Goal: Task Accomplishment & Management: Complete application form

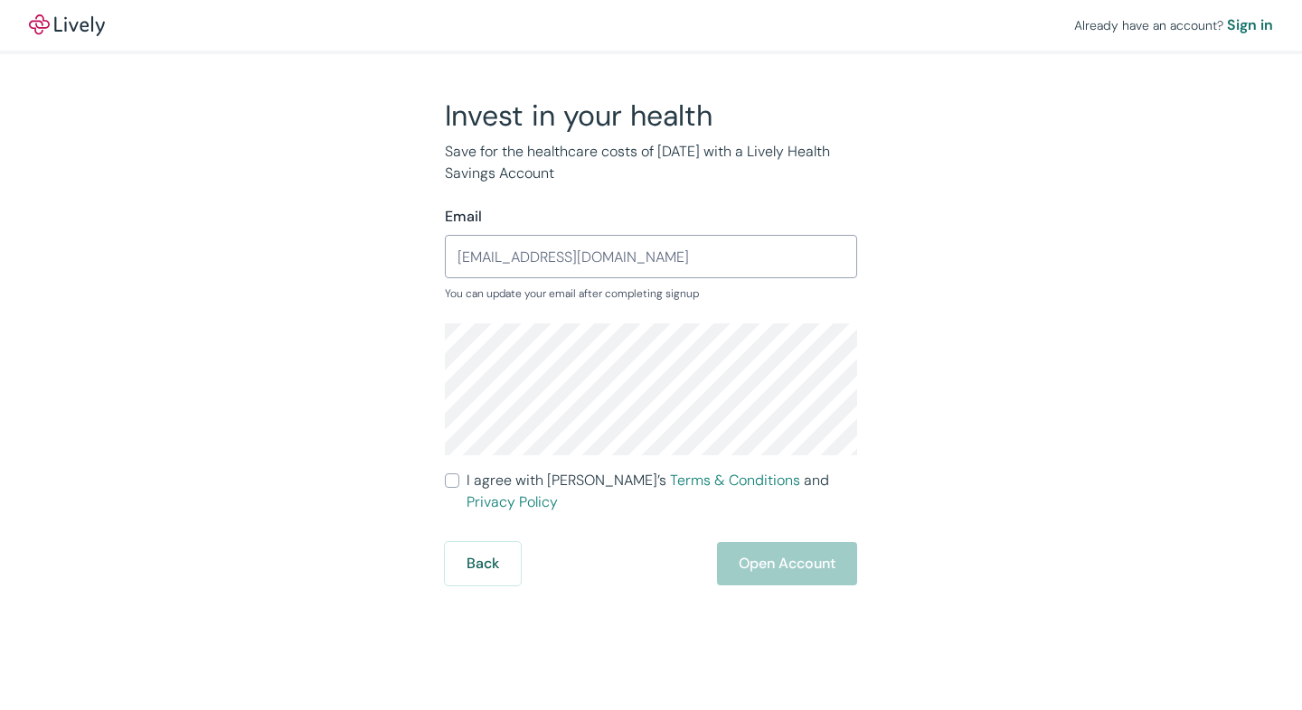
click at [458, 483] on input "I agree with Lively’s Terms & Conditions and Privacy Policy" at bounding box center [452, 481] width 14 height 14
checkbox input "true"
click at [794, 549] on button "Open Account" at bounding box center [787, 563] width 140 height 43
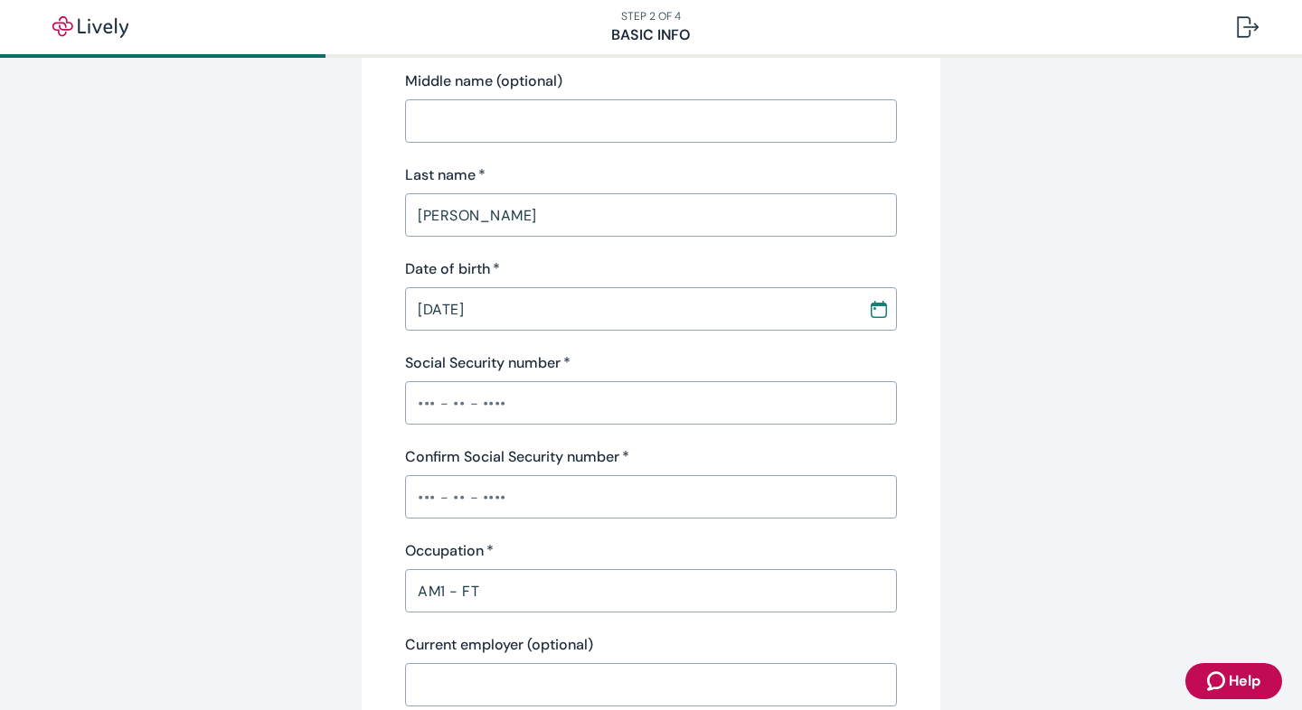
scroll to position [313, 0]
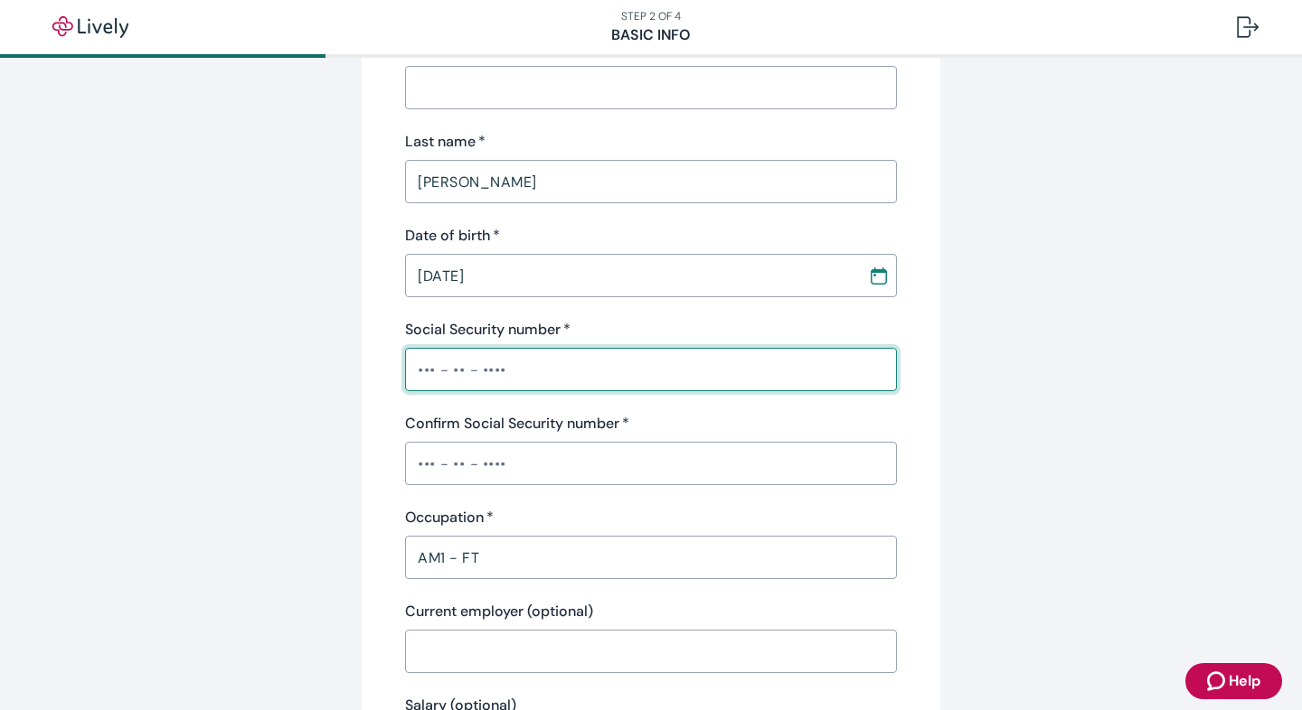
click at [425, 367] on input "Social Security number   *" at bounding box center [651, 370] width 492 height 36
type input "•••-••-8089"
click at [447, 456] on input "Confirm Social Security number   *" at bounding box center [651, 464] width 492 height 36
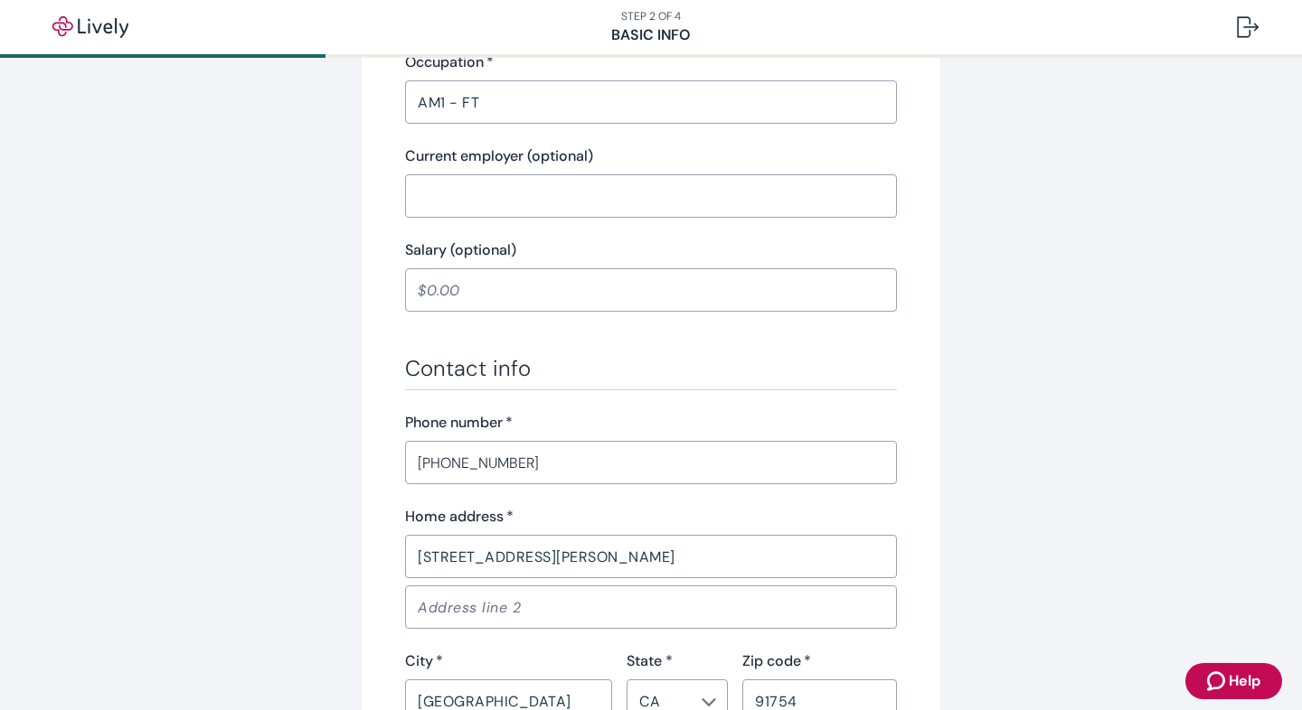
scroll to position [767, 0]
type input "•••-••-8089"
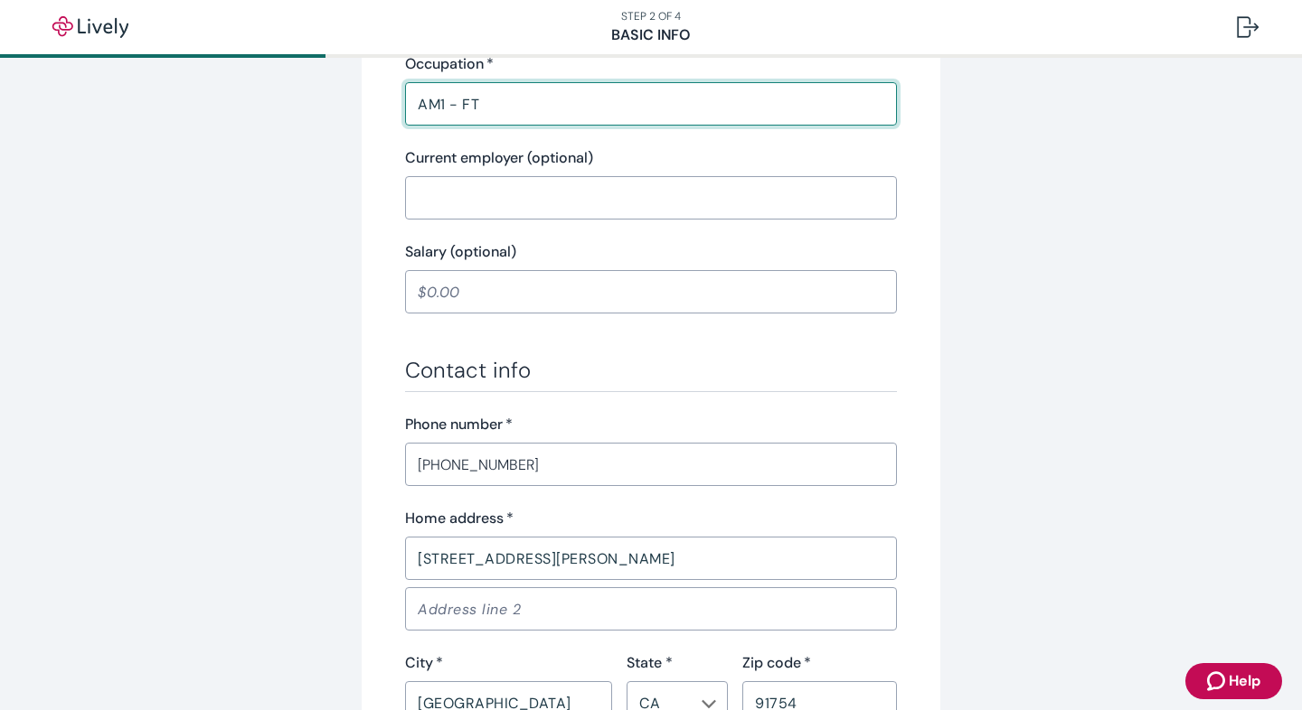
drag, startPoint x: 523, startPoint y: 104, endPoint x: 416, endPoint y: 105, distance: 107.6
click at [416, 105] on input "AM1 - FT" at bounding box center [651, 104] width 492 height 36
click at [519, 187] on div "Current employer (optional) ​" at bounding box center [651, 183] width 492 height 72
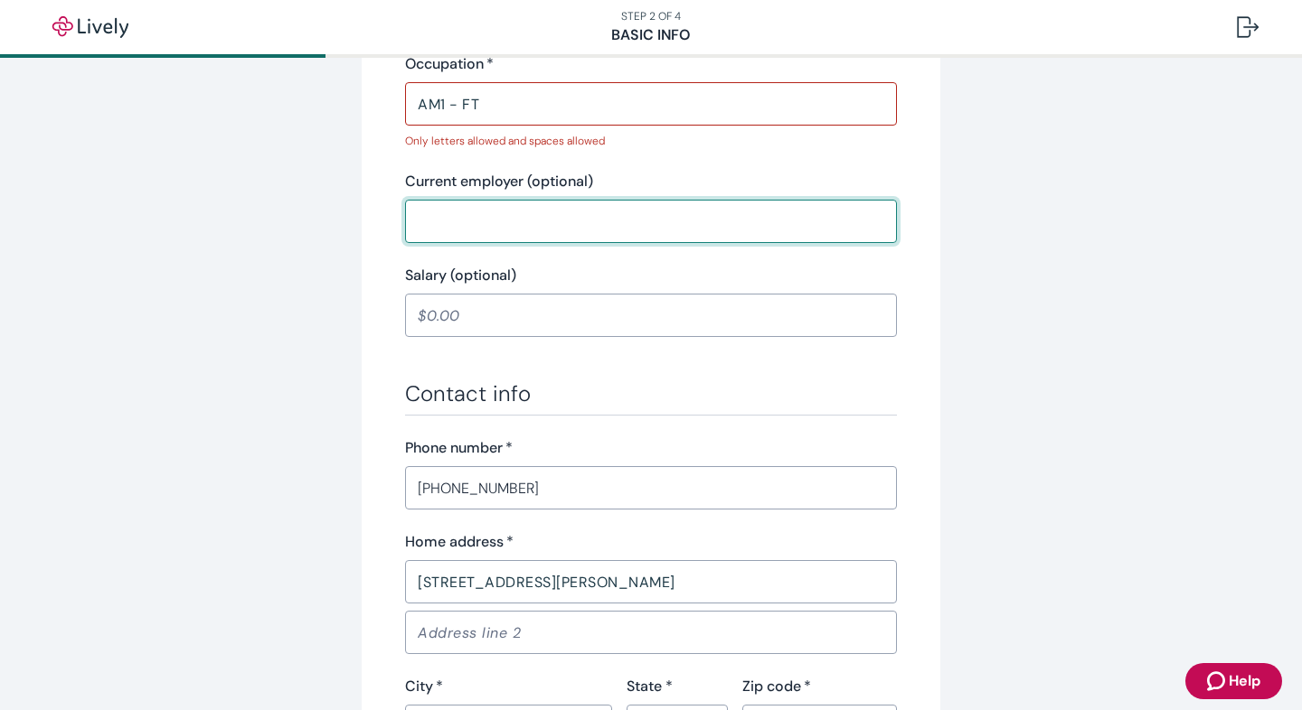
click at [625, 140] on p "Only letters allowed and spaces allowed" at bounding box center [644, 141] width 479 height 16
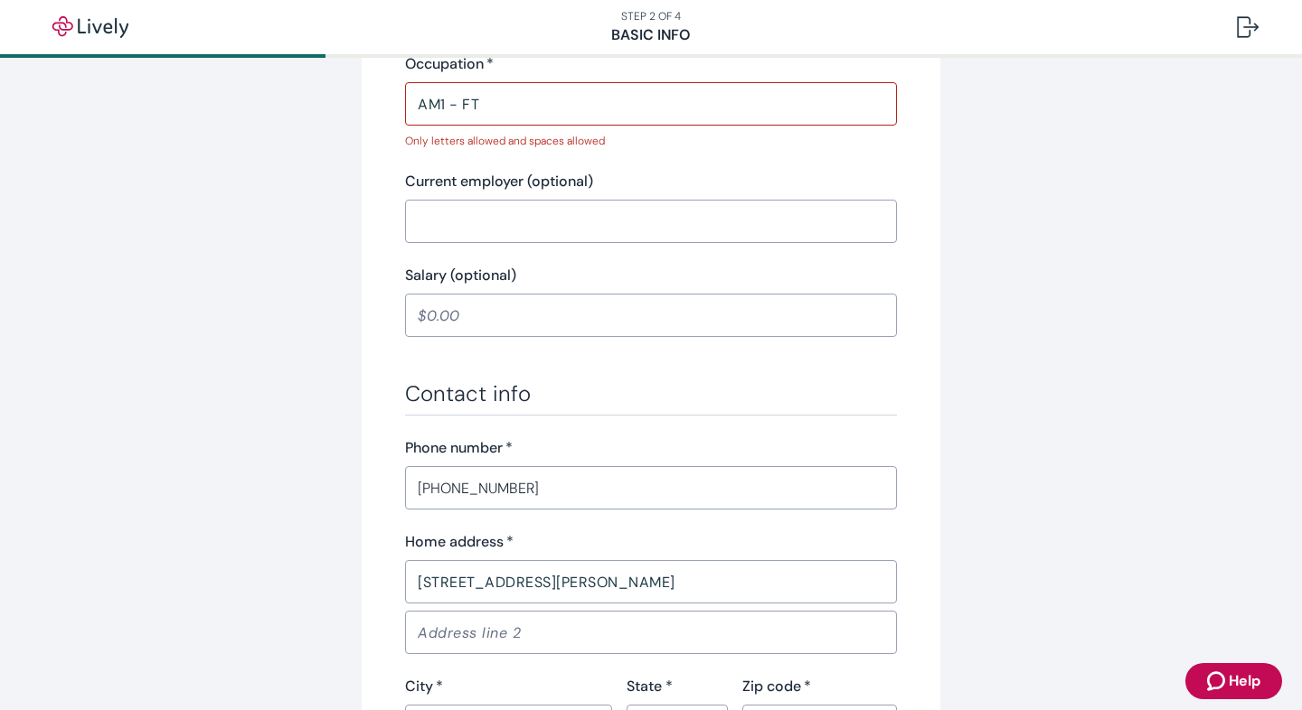
click at [533, 104] on input "AM1 - FT" at bounding box center [651, 104] width 492 height 36
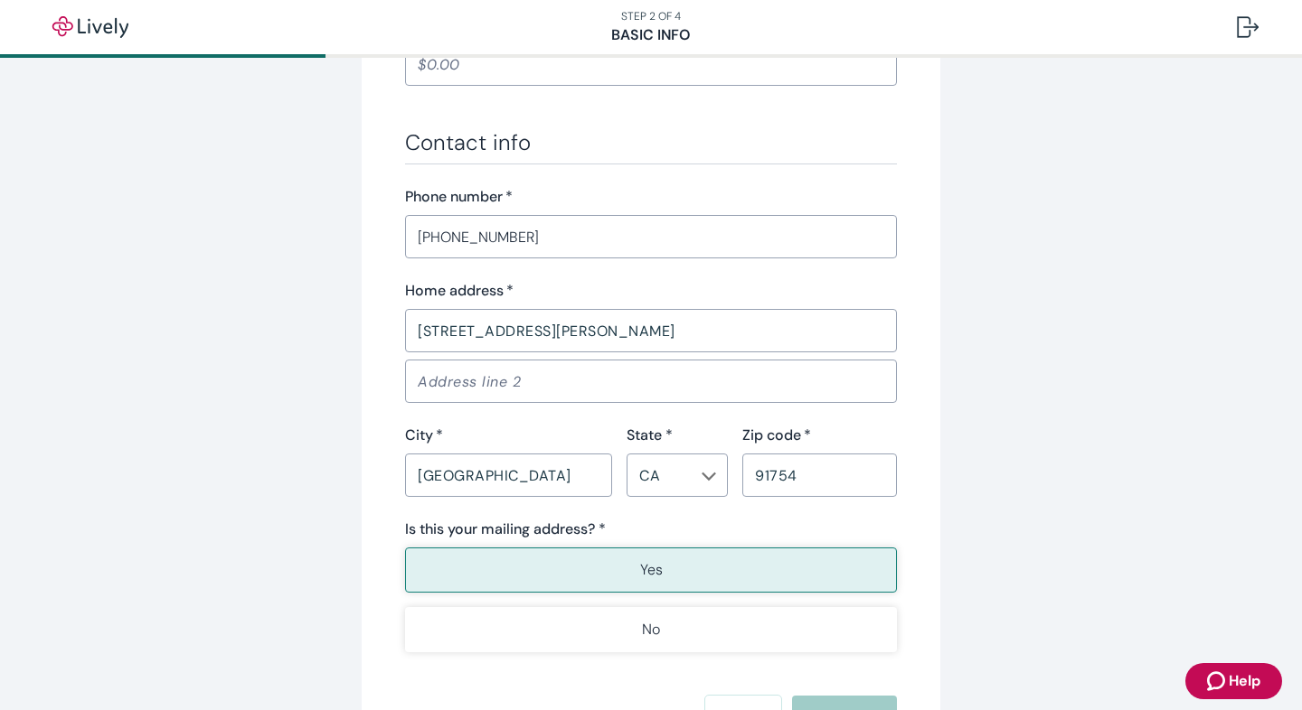
scroll to position [1028, 0]
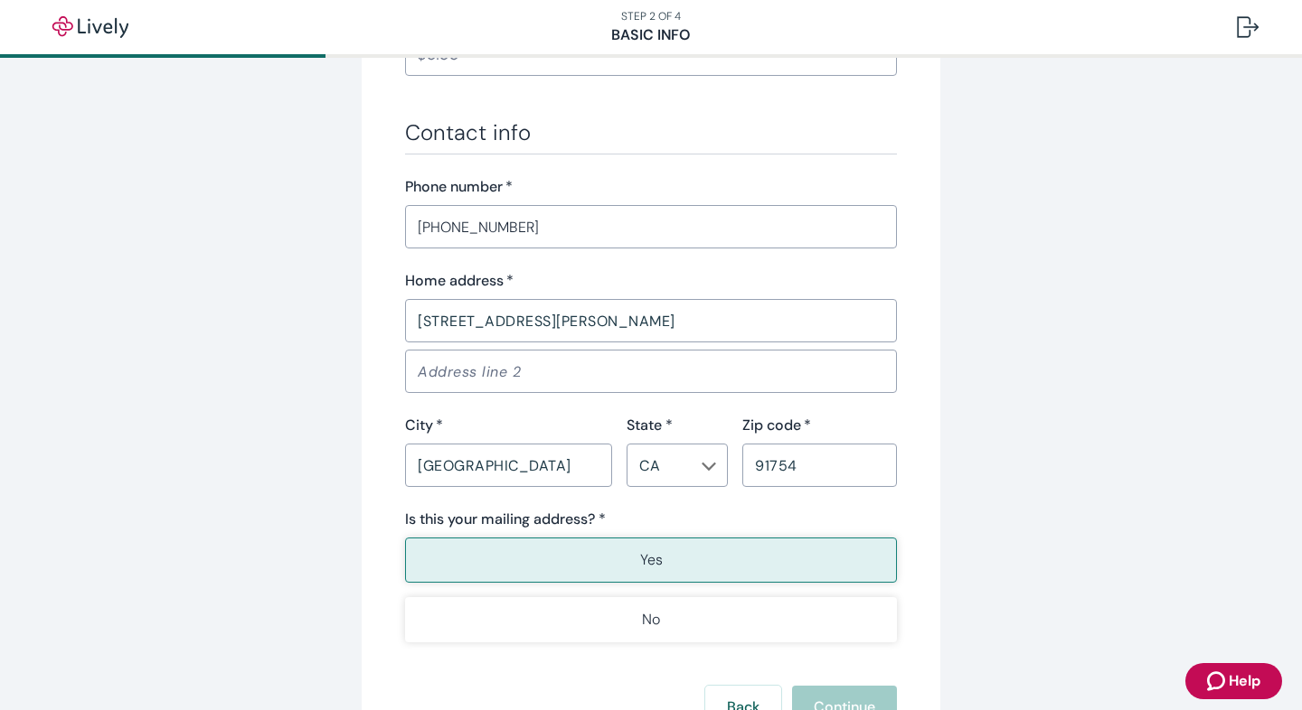
type input "AM1 FT"
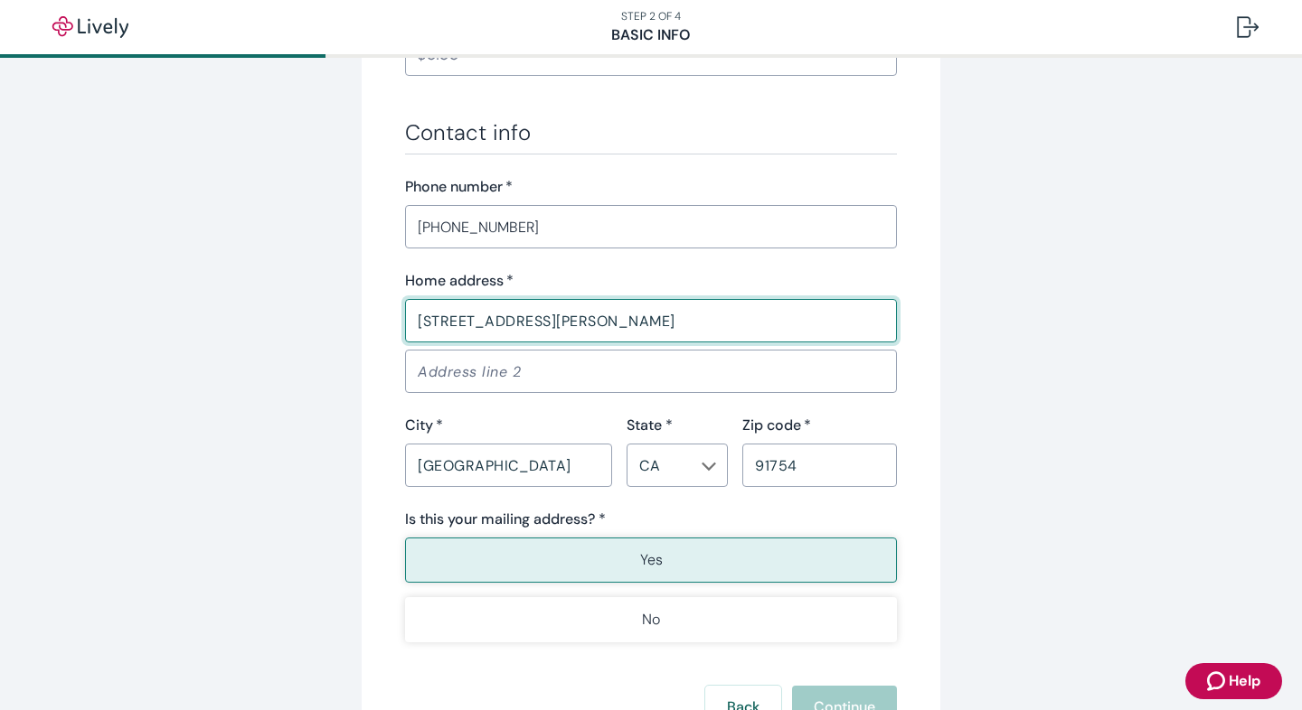
drag, startPoint x: 581, startPoint y: 332, endPoint x: 381, endPoint y: 328, distance: 200.7
type input "[STREET_ADDRESS]"
type input "Apt. 1"
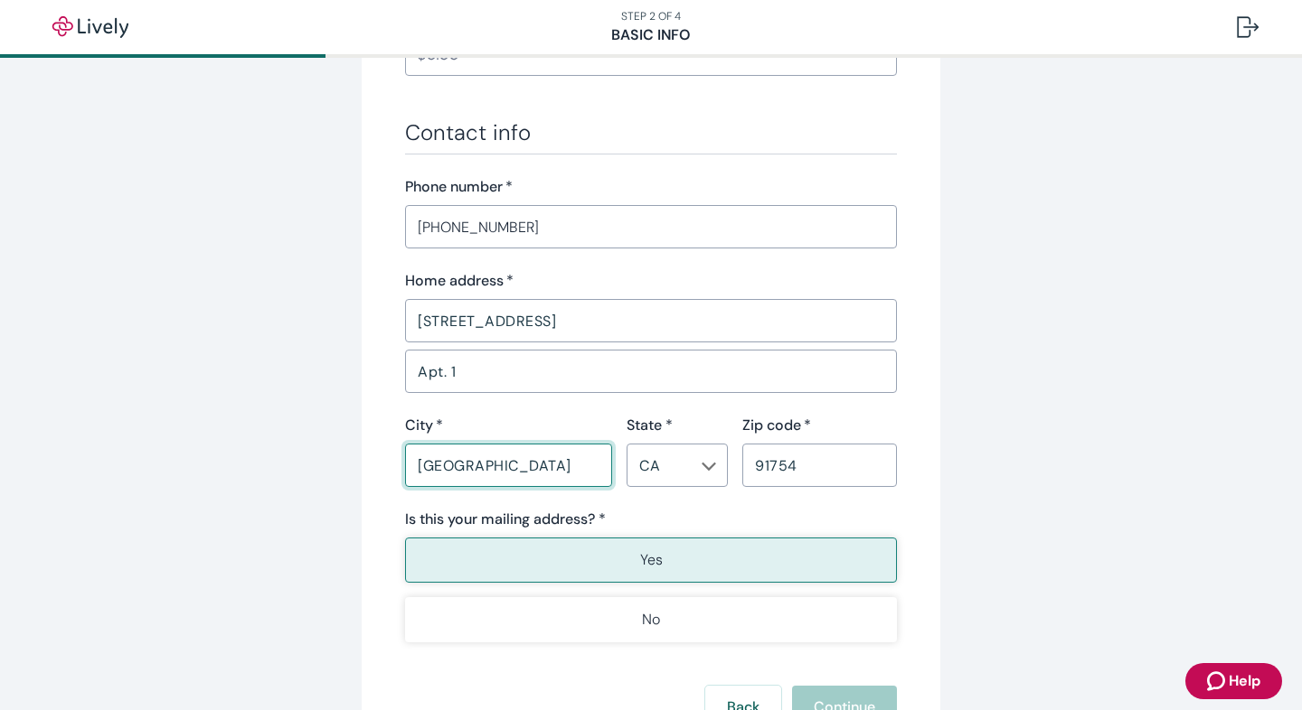
drag, startPoint x: 555, startPoint y: 470, endPoint x: 393, endPoint y: 470, distance: 161.8
click at [393, 470] on div "City   * [GEOGRAPHIC_DATA] ​" at bounding box center [500, 451] width 221 height 72
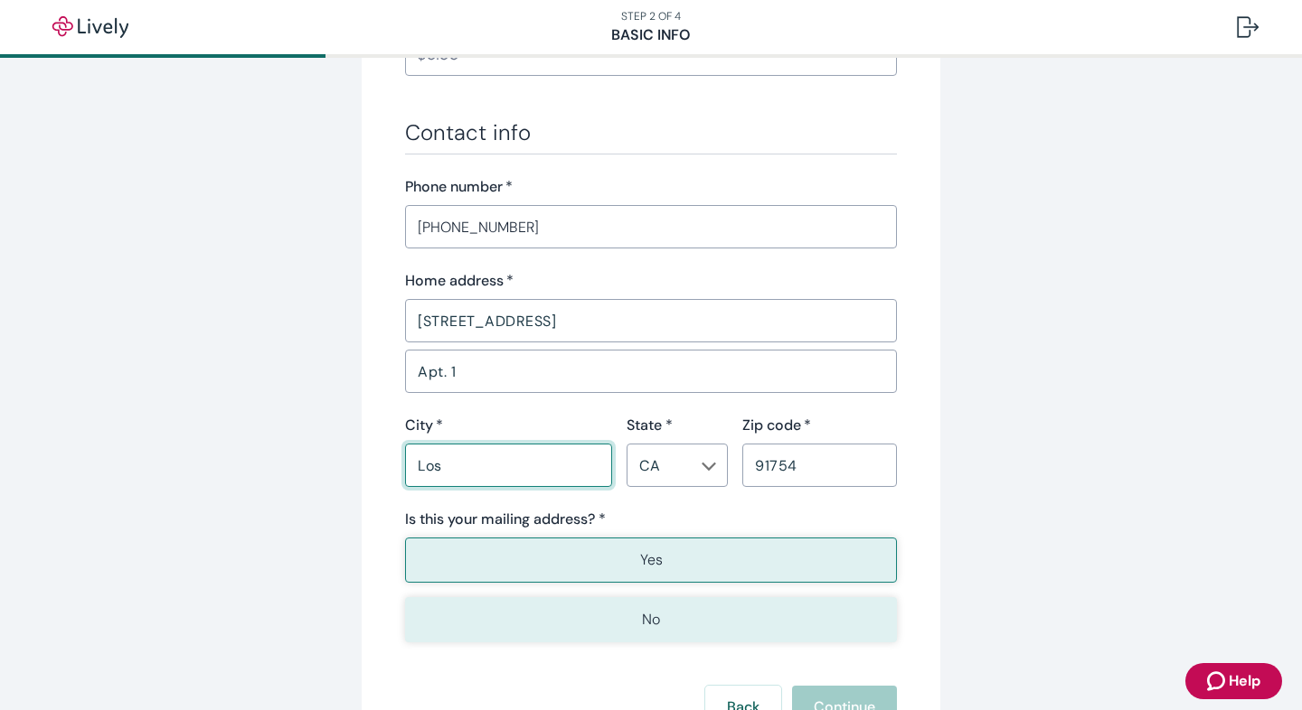
type input "[GEOGRAPHIC_DATA], [GEOGRAPHIC_DATA], [US_STATE]"
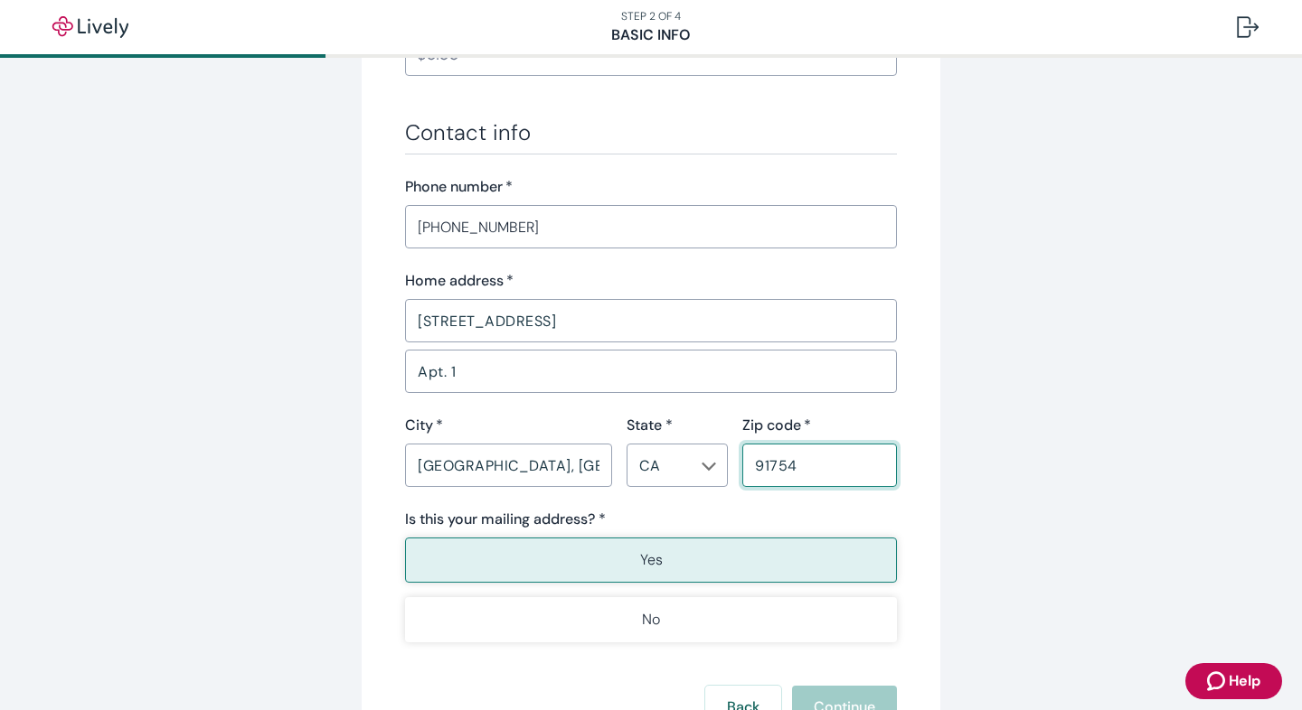
drag, startPoint x: 802, startPoint y: 467, endPoint x: 756, endPoint y: 467, distance: 46.1
click at [756, 467] on input "91754" at bounding box center [819, 465] width 155 height 36
type input "90026"
click at [748, 550] on button "Yes" at bounding box center [651, 560] width 492 height 45
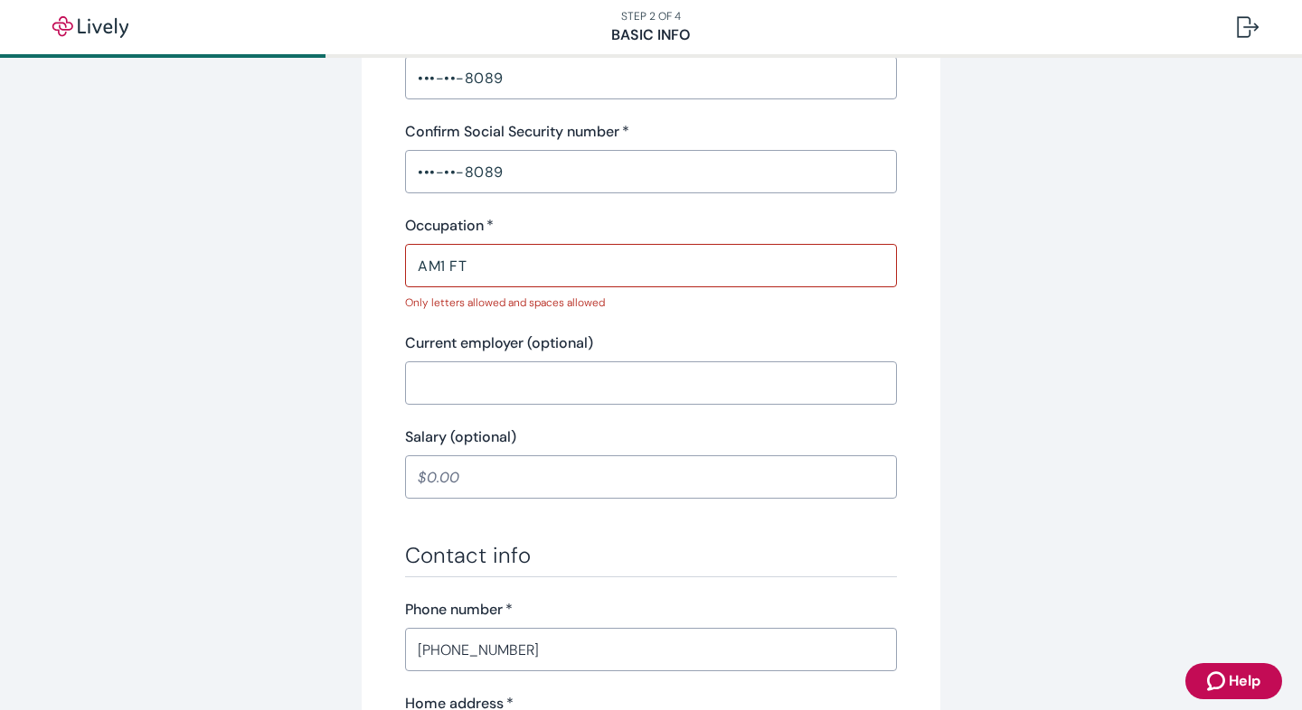
scroll to position [559, 0]
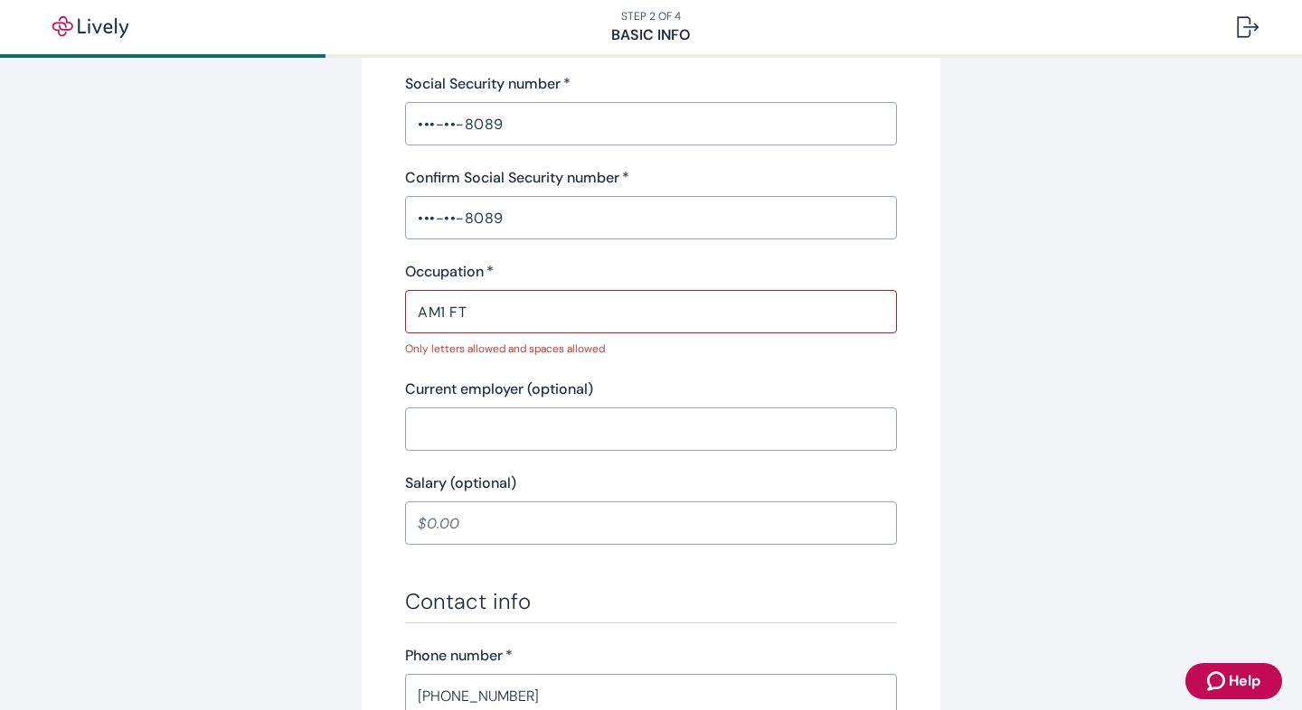
click at [513, 325] on input "AM1 FT" at bounding box center [651, 312] width 492 height 36
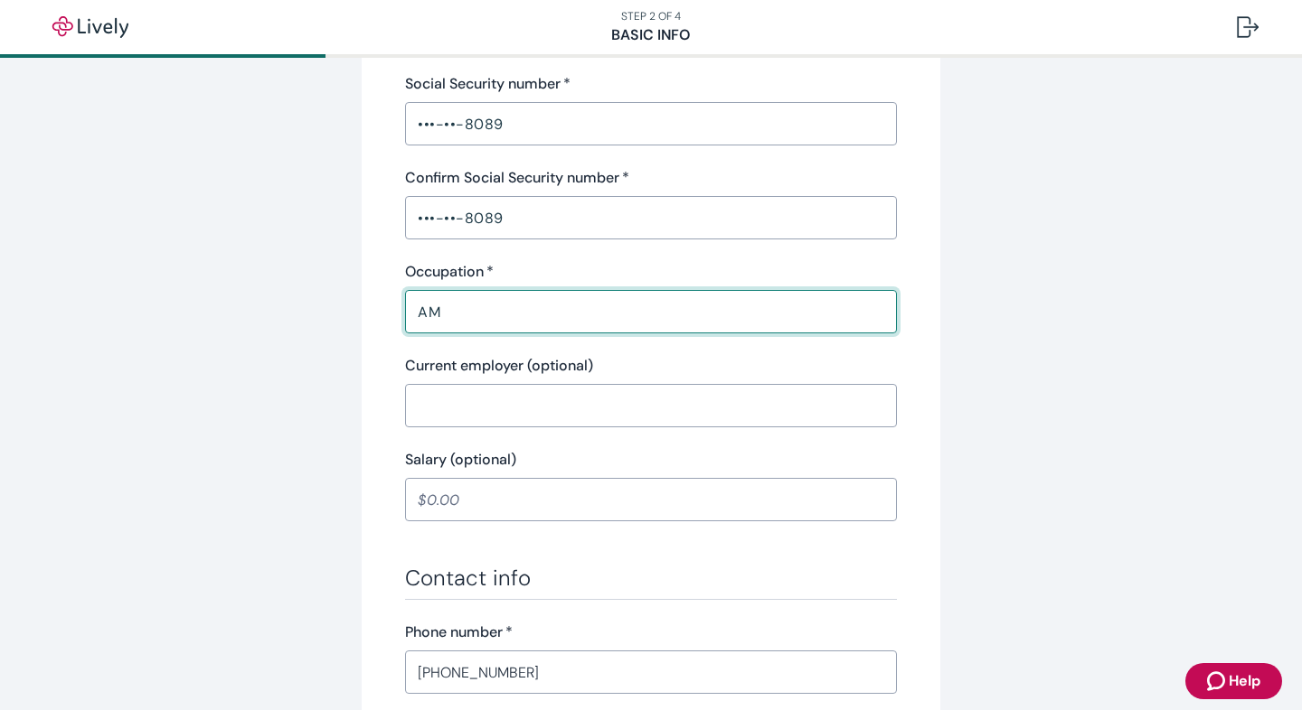
type input "A"
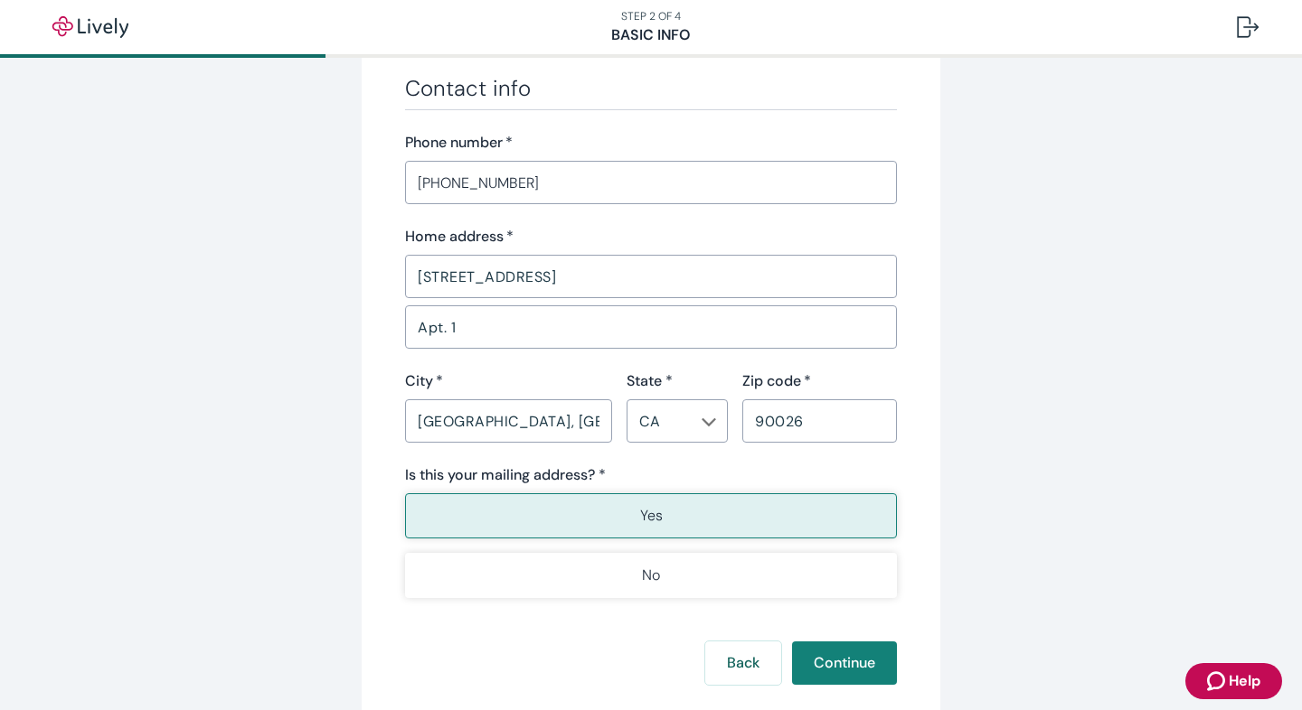
scroll to position [1050, 0]
type input "AM"
click at [817, 661] on button "Continue" at bounding box center [844, 661] width 105 height 43
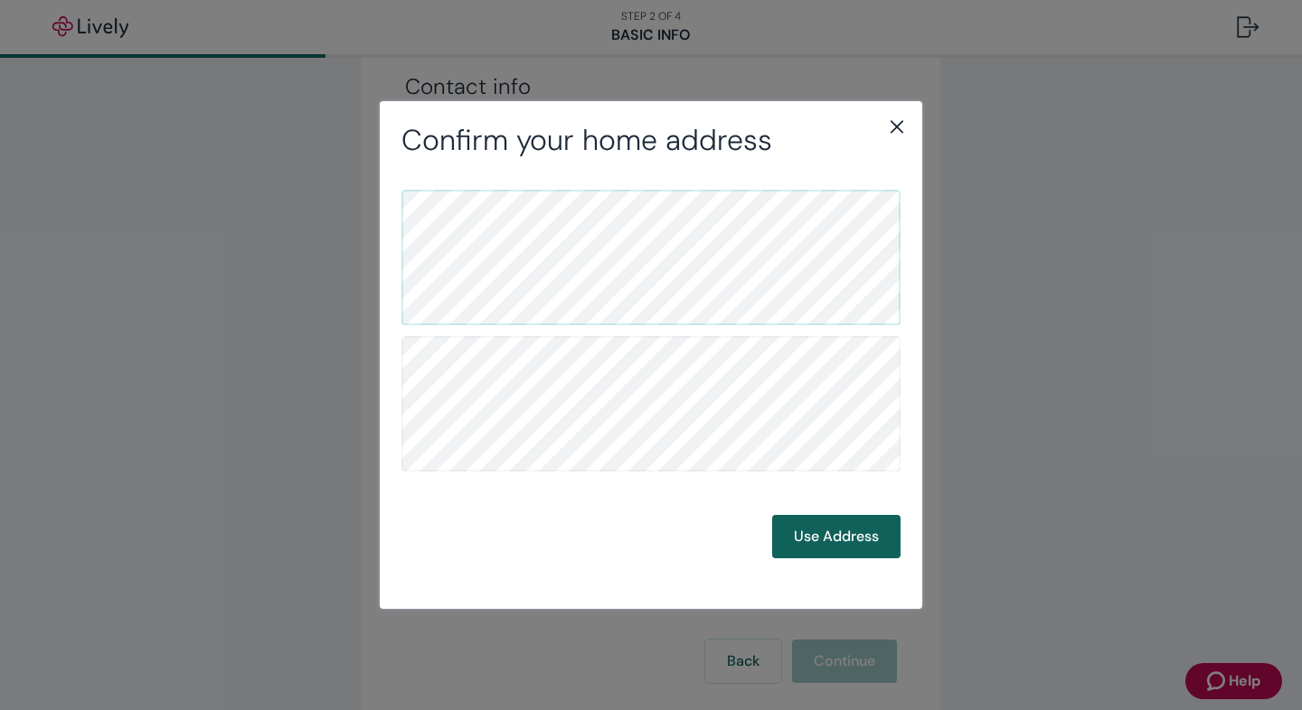
click at [819, 529] on button "Use Address" at bounding box center [836, 536] width 128 height 43
click at [822, 539] on button "Use Address" at bounding box center [836, 536] width 128 height 43
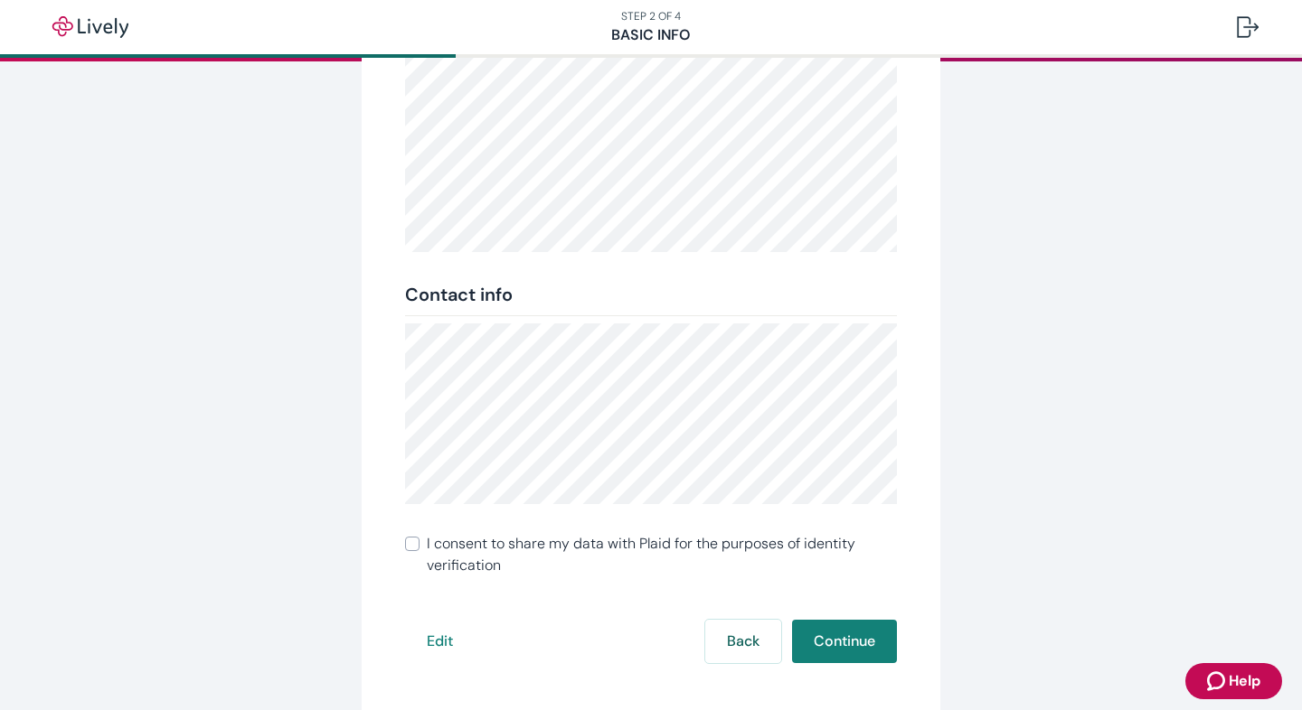
scroll to position [358, 0]
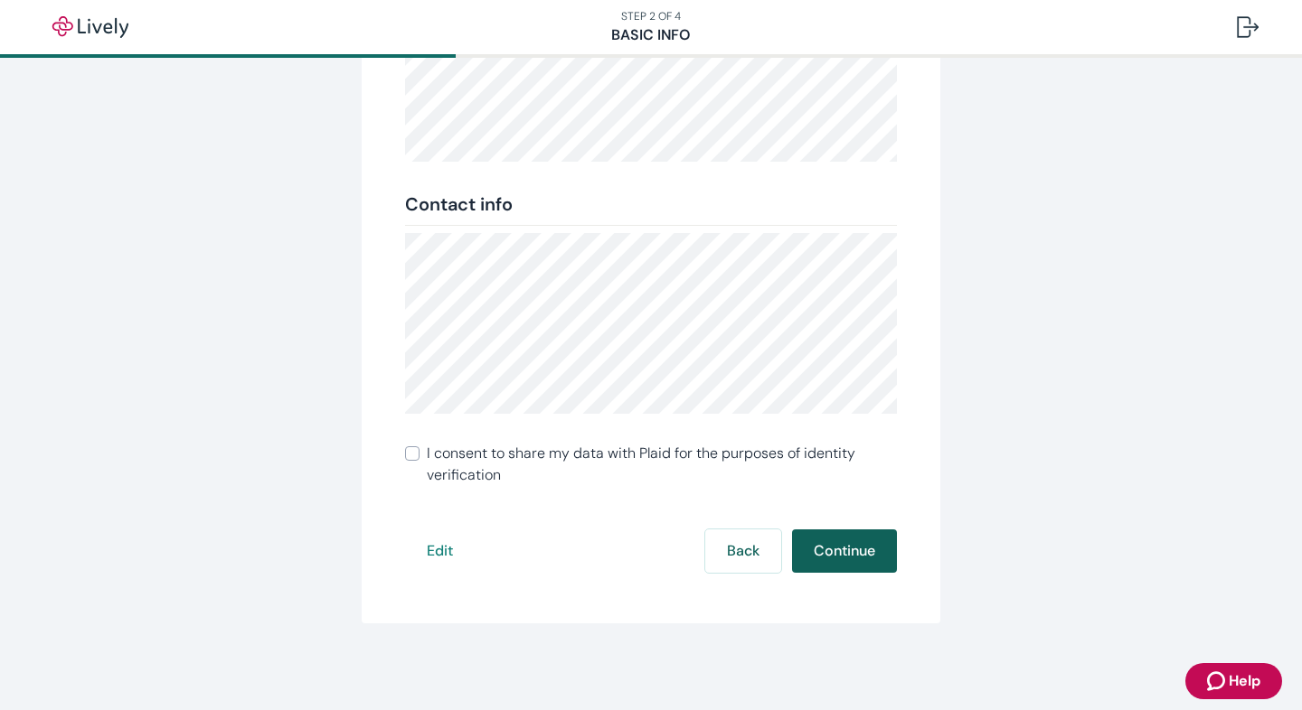
click at [851, 559] on button "Continue" at bounding box center [844, 551] width 105 height 43
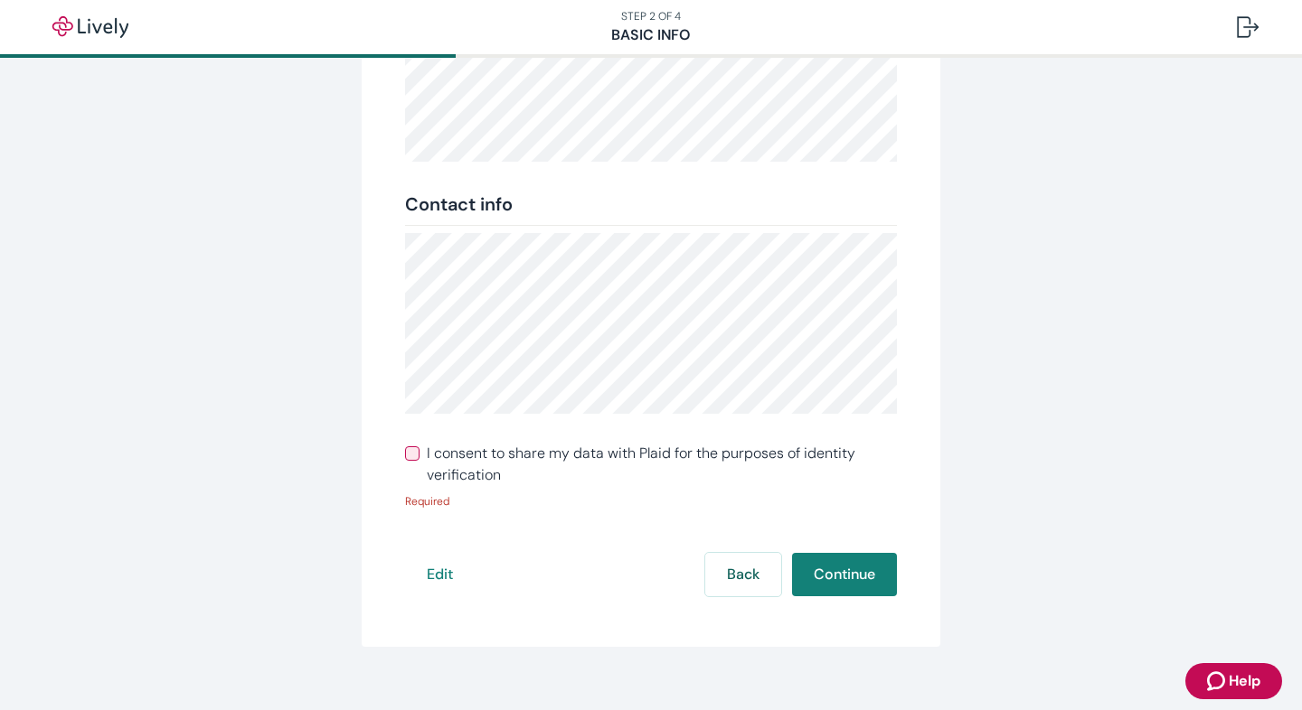
click at [419, 449] on input "I consent to share my data with Plaid for the purposes of identity verification" at bounding box center [412, 454] width 14 height 14
checkbox input "true"
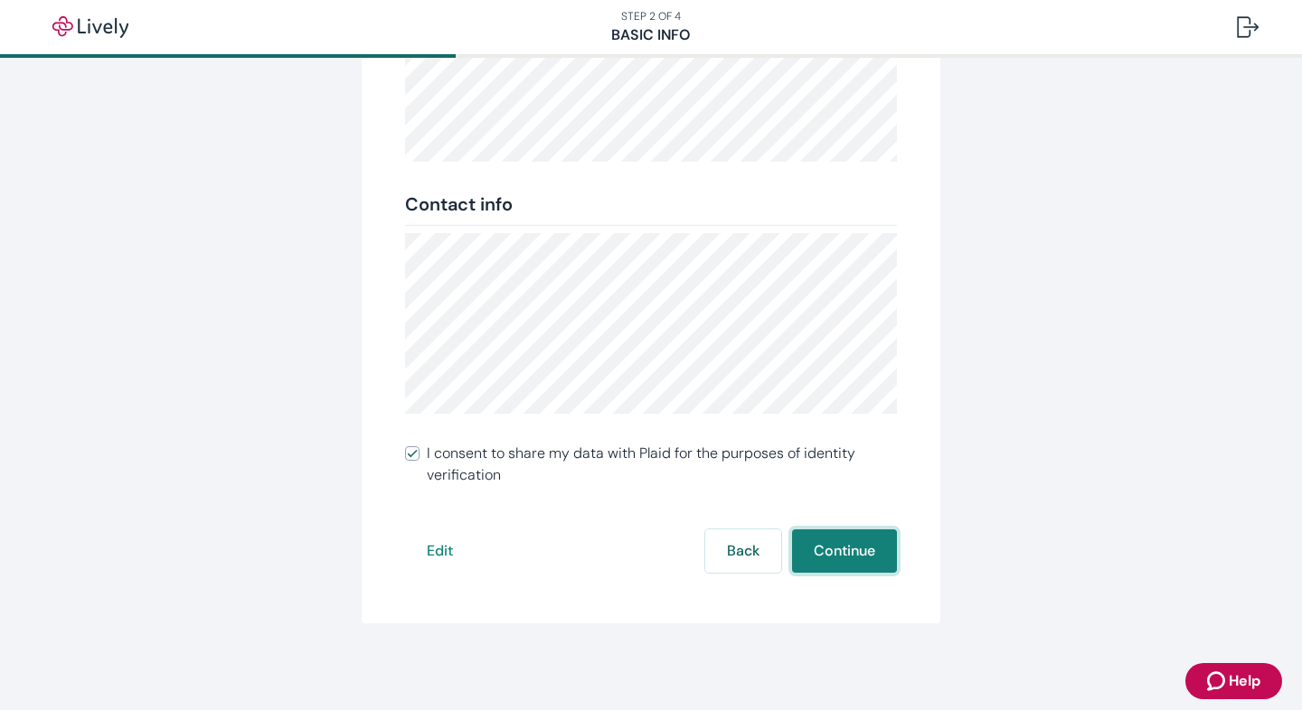
click at [889, 568] on button "Continue" at bounding box center [844, 551] width 105 height 43
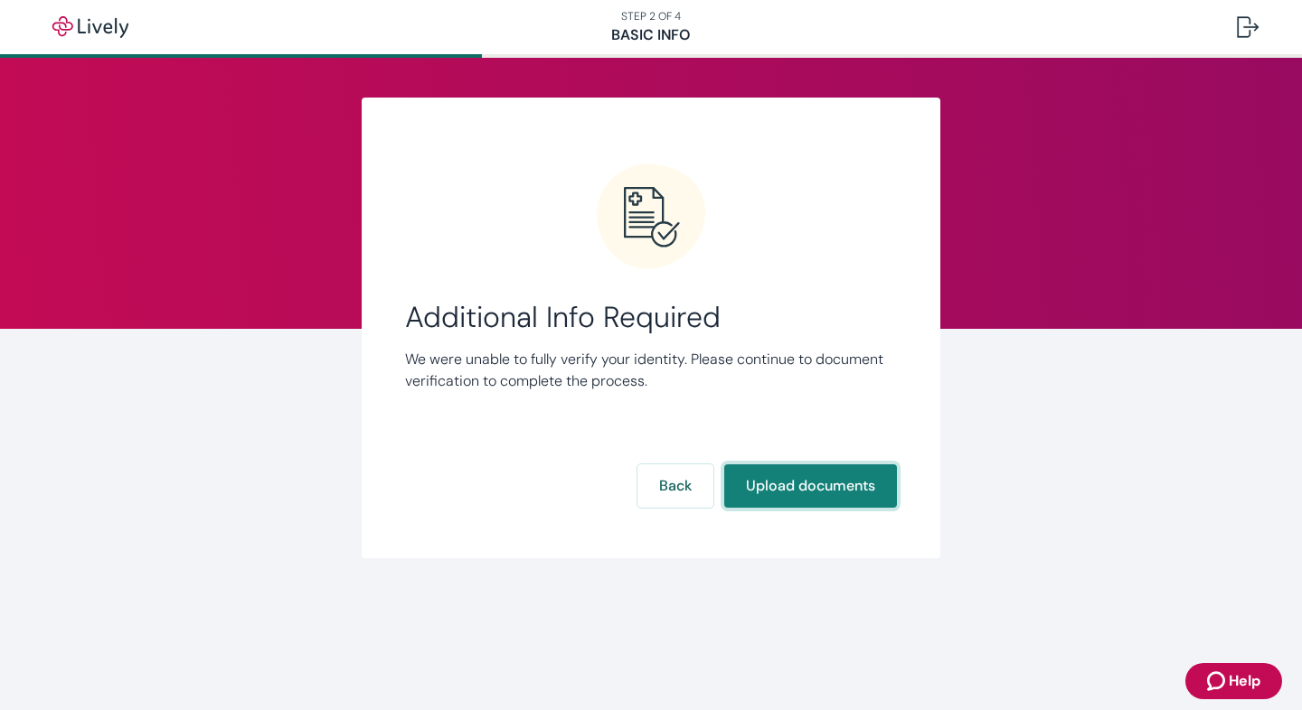
click at [831, 483] on button "Upload documents" at bounding box center [810, 486] width 173 height 43
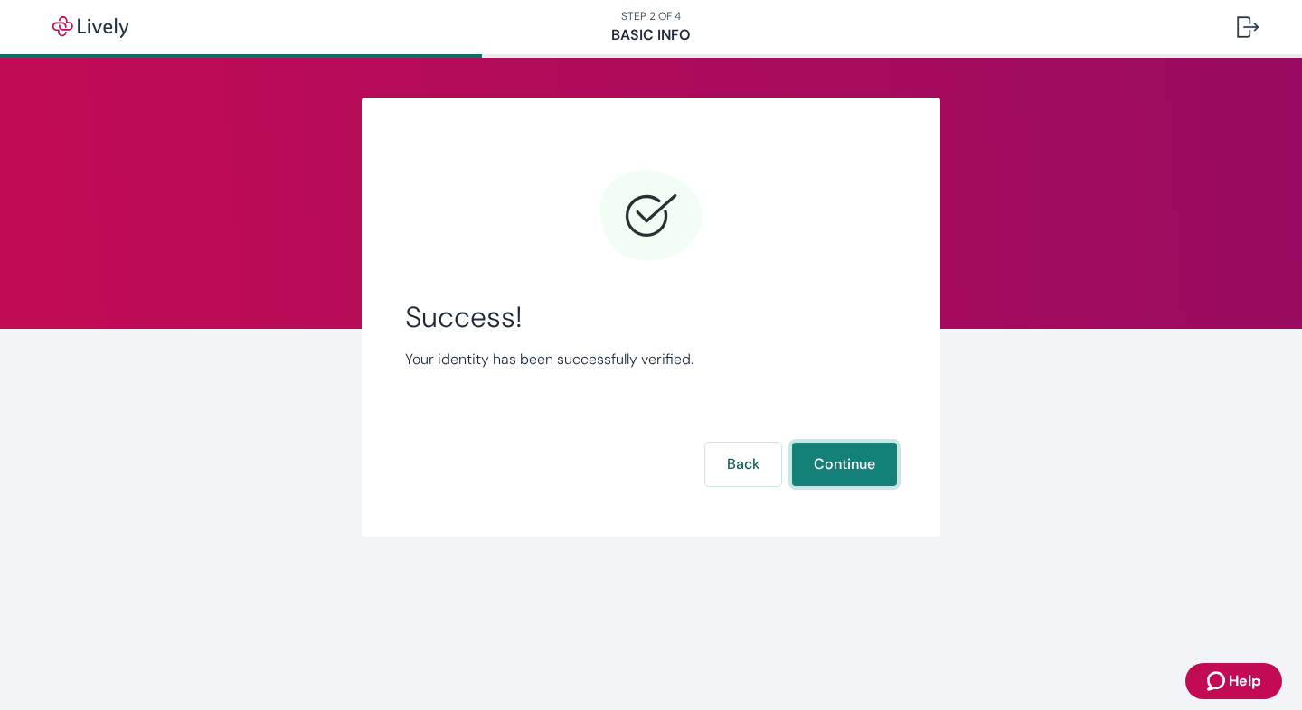
click at [837, 466] on button "Continue" at bounding box center [844, 464] width 105 height 43
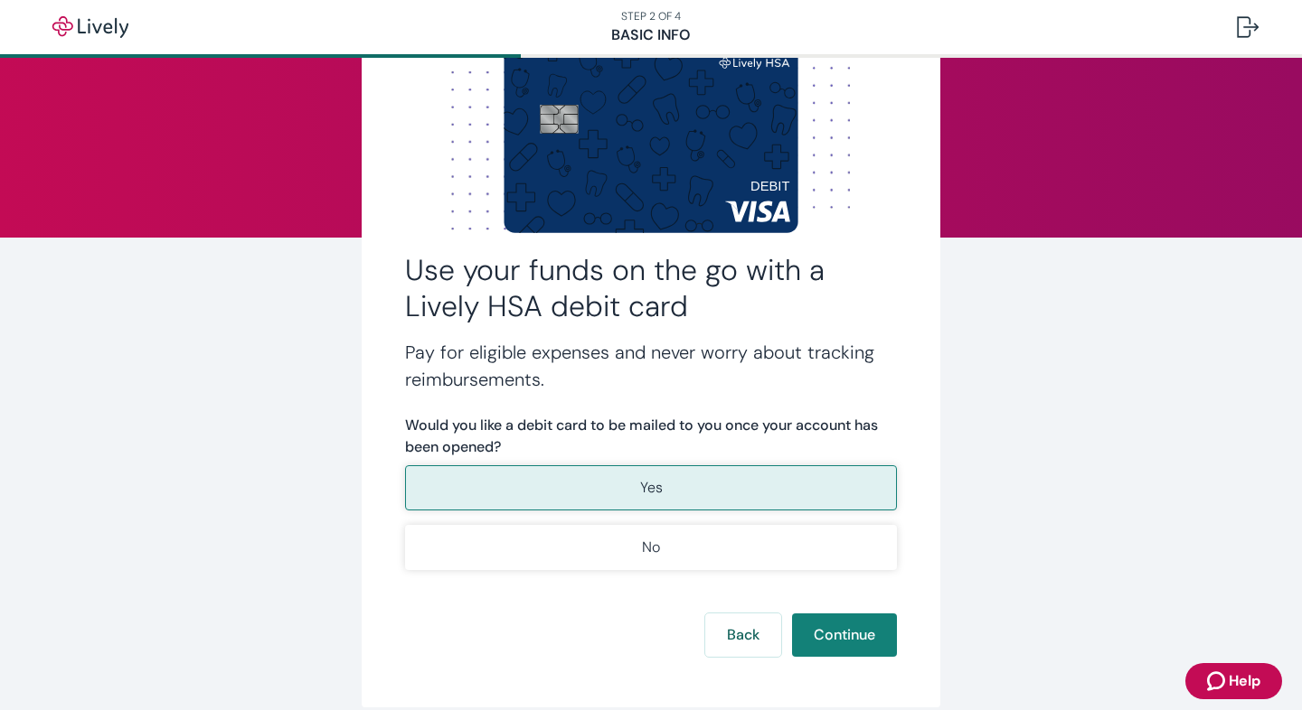
scroll to position [94, 0]
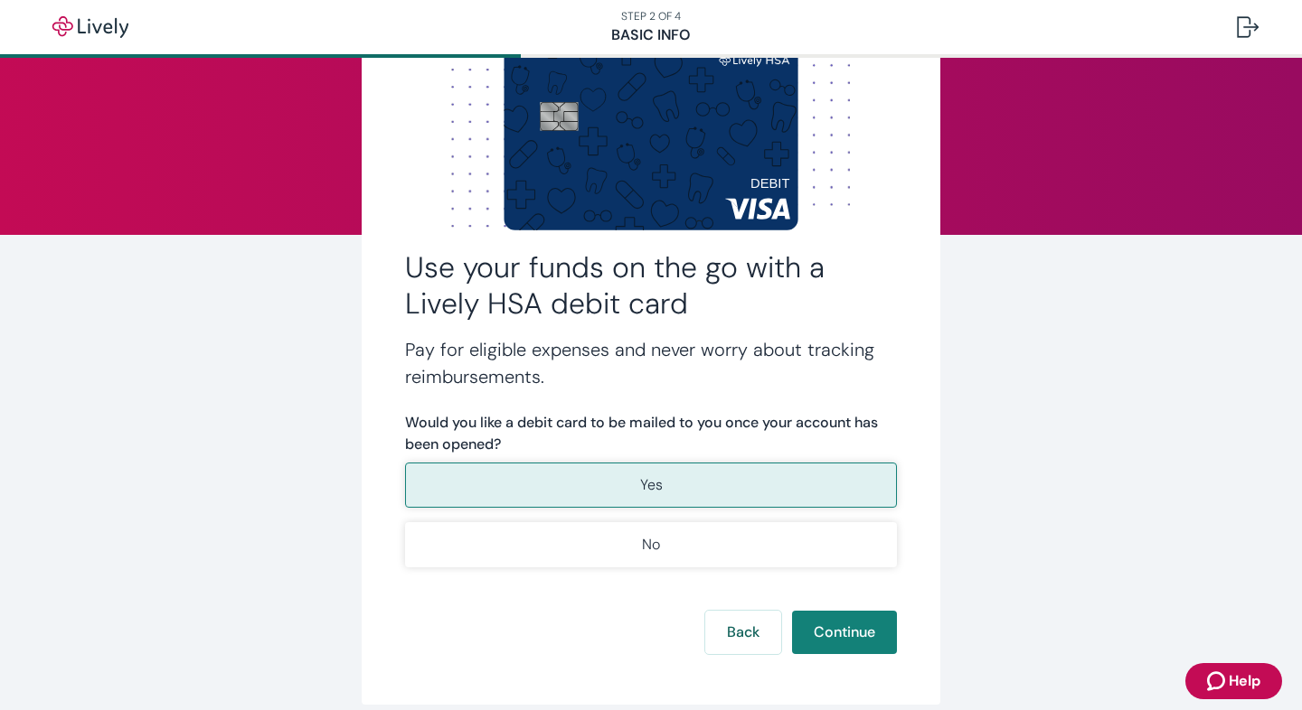
click at [798, 483] on button "Yes" at bounding box center [651, 485] width 492 height 45
click at [857, 638] on button "Continue" at bounding box center [844, 632] width 105 height 43
